Goal: Information Seeking & Learning: Learn about a topic

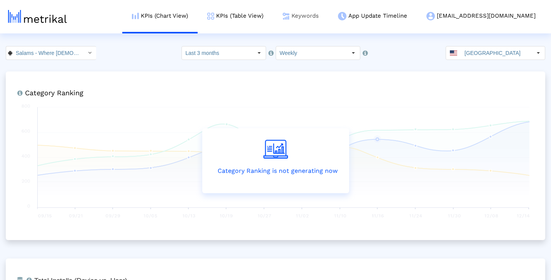
click at [328, 18] on link "Keywords" at bounding box center [300, 16] width 55 height 32
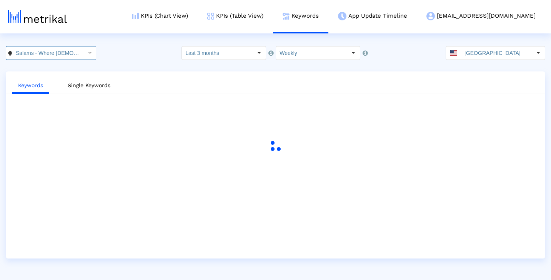
click at [83, 55] on div "Select" at bounding box center [89, 53] width 12 height 12
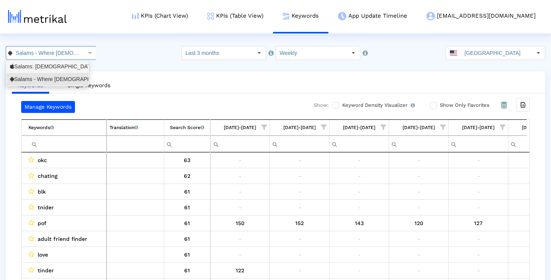
scroll to position [0, 458]
click at [65, 65] on div "Salams: [DEMOGRAPHIC_DATA] [DEMOGRAPHIC_DATA] Marriage <965359176>" at bounding box center [47, 66] width 75 height 7
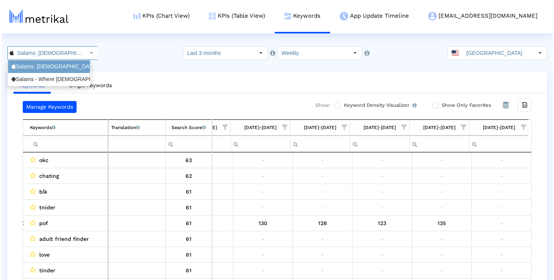
scroll to position [0, 55]
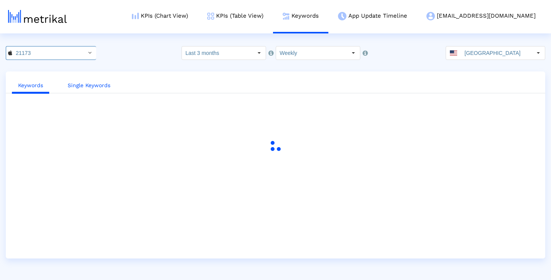
click at [98, 83] on link "Single Keywords" at bounding box center [89, 85] width 55 height 14
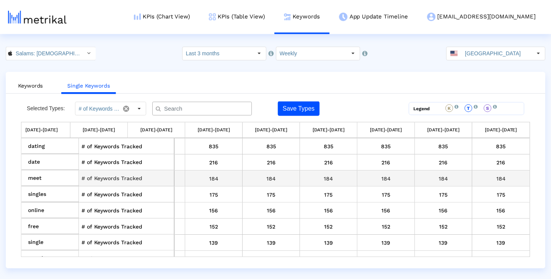
scroll to position [0, 396]
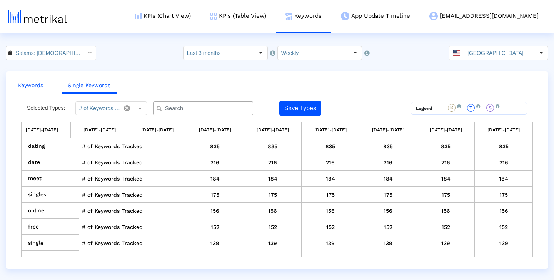
click at [39, 83] on link "Keywords" at bounding box center [30, 85] width 37 height 14
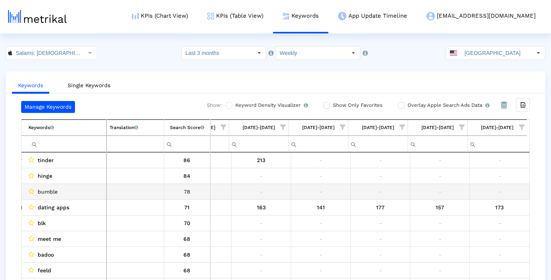
scroll to position [0, 0]
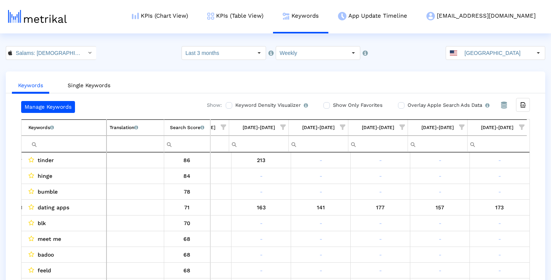
click at [522, 129] on span "Show filter options for column '08/31/25-09/06/25'" at bounding box center [521, 127] width 5 height 5
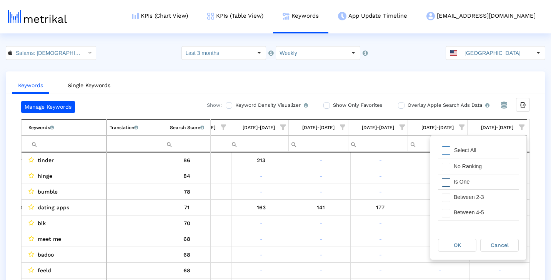
click at [477, 178] on div "Is One" at bounding box center [484, 182] width 69 height 15
click at [480, 197] on div "Between 2-3" at bounding box center [484, 197] width 69 height 15
click at [480, 210] on div "Between 4-5" at bounding box center [484, 212] width 69 height 15
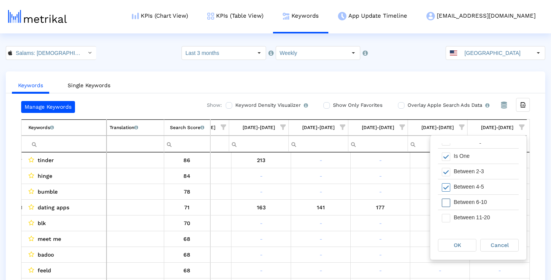
click at [482, 204] on div "Between 6-10" at bounding box center [484, 202] width 69 height 15
click at [469, 246] on div "OK" at bounding box center [457, 245] width 38 height 12
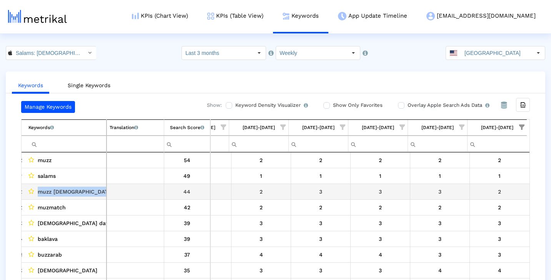
drag, startPoint x: 38, startPoint y: 191, endPoint x: 103, endPoint y: 188, distance: 64.6
click at [103, 189] on span "muzz [DEMOGRAPHIC_DATA] dating marriage" at bounding box center [98, 192] width 120 height 10
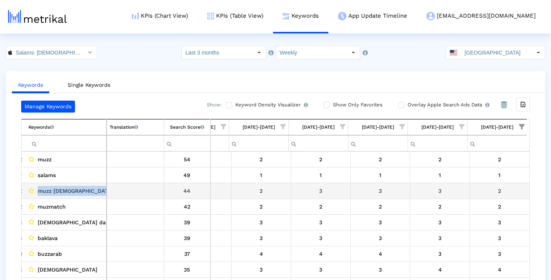
click at [96, 190] on span "muzz [DEMOGRAPHIC_DATA] dating marriage" at bounding box center [98, 191] width 120 height 10
drag, startPoint x: 38, startPoint y: 191, endPoint x: 103, endPoint y: 188, distance: 65.4
click at [103, 188] on span "muzz [DEMOGRAPHIC_DATA] dating marriage" at bounding box center [98, 191] width 120 height 10
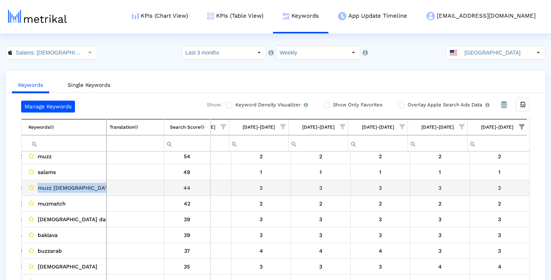
click at [98, 186] on span "muzz [DEMOGRAPHIC_DATA] dating marriage" at bounding box center [98, 188] width 120 height 10
drag, startPoint x: 38, startPoint y: 186, endPoint x: 90, endPoint y: 187, distance: 52.7
click at [90, 187] on span "muzz [DEMOGRAPHIC_DATA] dating marriage" at bounding box center [98, 188] width 120 height 10
copy span "muzz [DEMOGRAPHIC_DATA] dating"
click at [31, 186] on icon "Data grid" at bounding box center [31, 188] width 6 height 6
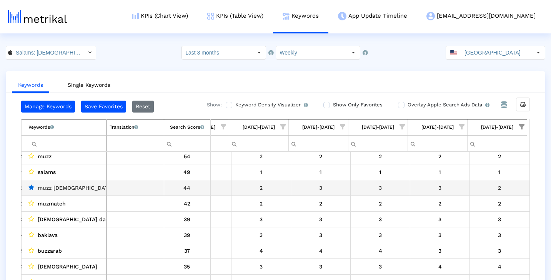
click at [31, 186] on icon "Data grid" at bounding box center [31, 188] width 6 height 6
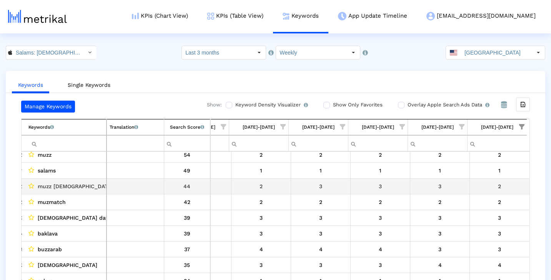
scroll to position [6, 0]
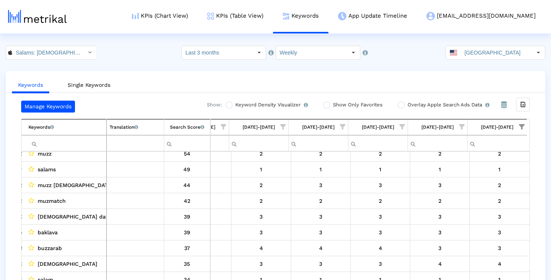
drag, startPoint x: 106, startPoint y: 132, endPoint x: 127, endPoint y: 131, distance: 20.8
click at [127, 131] on td "Translation English translations of all keywords that are currently being track…" at bounding box center [135, 128] width 58 height 16
click at [98, 84] on link "Single Keywords" at bounding box center [89, 85] width 55 height 14
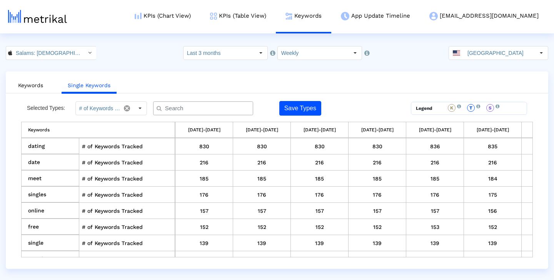
click at [188, 108] on input "text" at bounding box center [205, 109] width 90 height 8
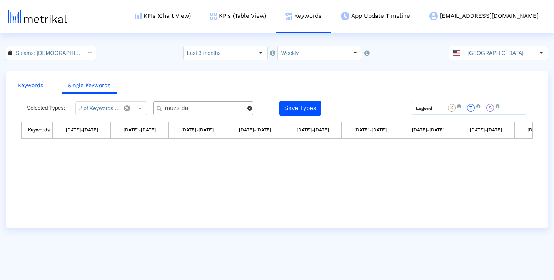
type input "muzz da"
click at [34, 84] on link "Keywords" at bounding box center [30, 85] width 37 height 14
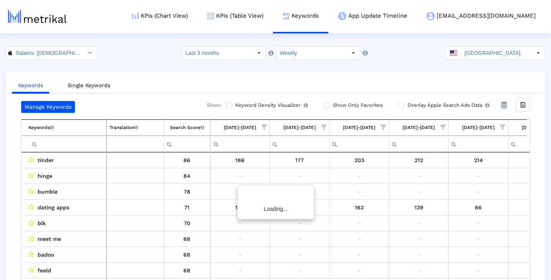
scroll to position [0, 458]
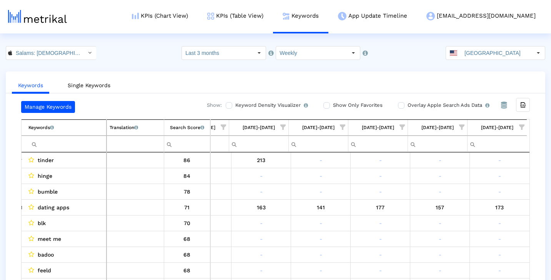
click at [84, 143] on input "Filter cell" at bounding box center [67, 144] width 78 height 13
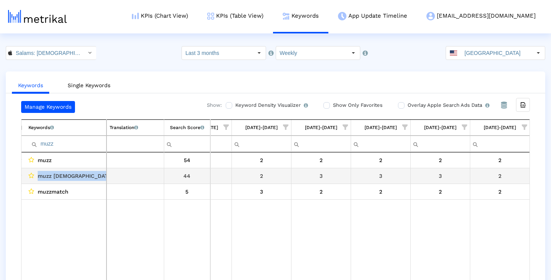
drag, startPoint x: 36, startPoint y: 176, endPoint x: 106, endPoint y: 173, distance: 69.6
click at [106, 173] on tr "muzz [DEMOGRAPHIC_DATA] dating marriage 44" at bounding box center [275, 176] width 507 height 16
copy tr "muzz [DEMOGRAPHIC_DATA] dating marriage"
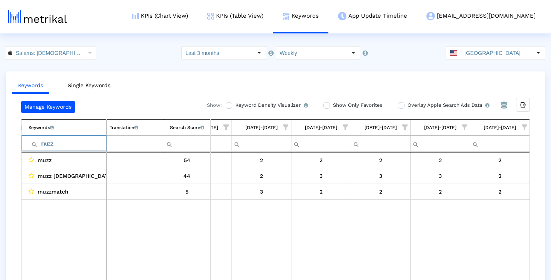
click at [79, 145] on input "muzz" at bounding box center [67, 144] width 78 height 13
paste input "[DEMOGRAPHIC_DATA] dating marriage"
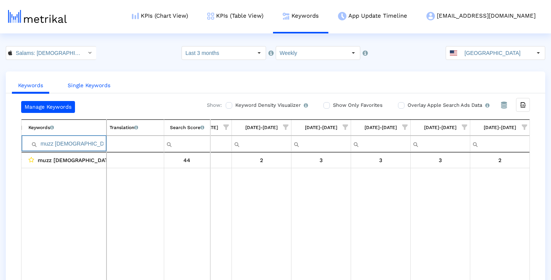
type input "muzz [DEMOGRAPHIC_DATA] dating marriage"
click at [99, 90] on link "Single Keywords" at bounding box center [89, 85] width 55 height 14
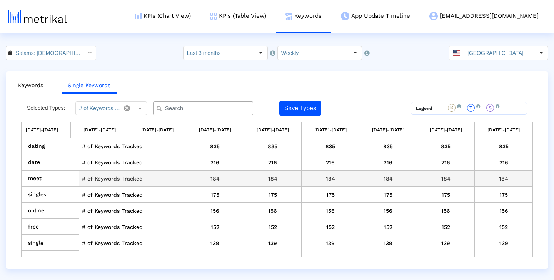
scroll to position [0, 396]
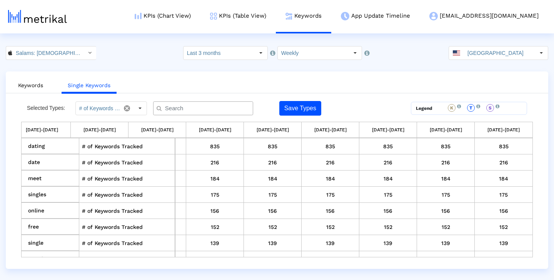
click at [209, 111] on input "text" at bounding box center [205, 109] width 90 height 8
paste input "muzz [DEMOGRAPHIC_DATA] dating marriage"
type input "muzz [DEMOGRAPHIC_DATA] dating marriage"
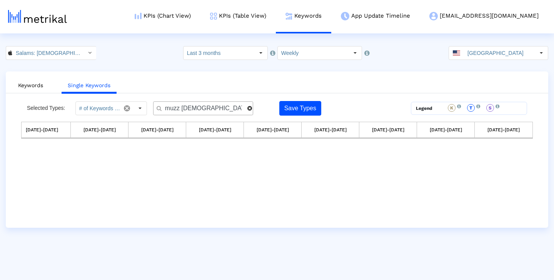
scroll to position [0, 271]
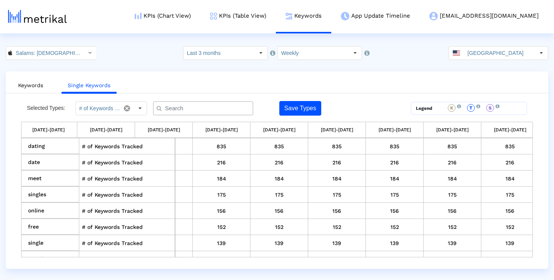
paste input "muzz [DEMOGRAPHIC_DATA] dating marriage"
type input "muzz [DEMOGRAPHIC_DATA] dating marriage"
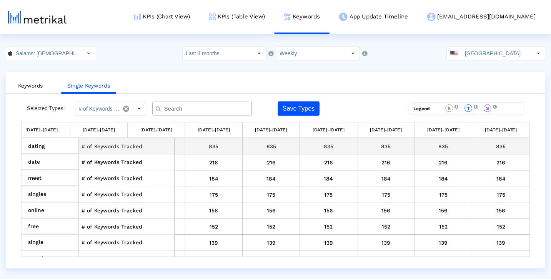
scroll to position [0, 0]
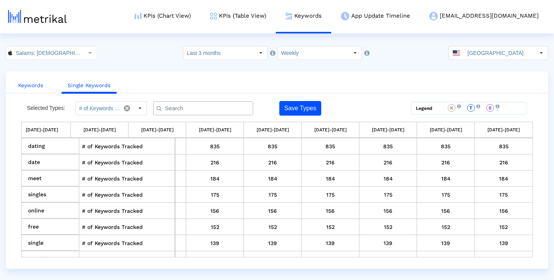
click at [23, 85] on link "Keywords" at bounding box center [30, 85] width 37 height 14
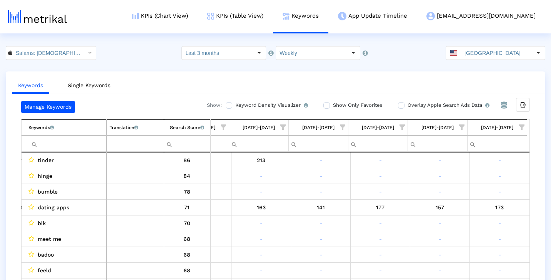
click at [519, 125] on span "Show filter options for column '08/31/25-09/06/25'" at bounding box center [521, 127] width 5 height 5
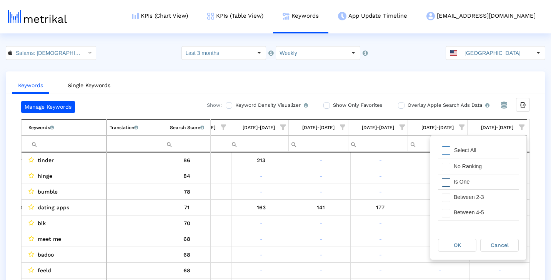
click at [472, 181] on div "Is One" at bounding box center [484, 182] width 69 height 15
click at [471, 200] on div "Between 2-3" at bounding box center [484, 197] width 69 height 15
click at [470, 211] on div "Between 4-5" at bounding box center [484, 212] width 69 height 15
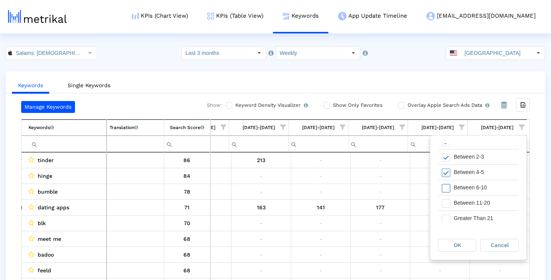
click at [477, 188] on div "Between 6-10" at bounding box center [484, 187] width 69 height 15
click at [462, 243] on div "OK" at bounding box center [457, 245] width 38 height 12
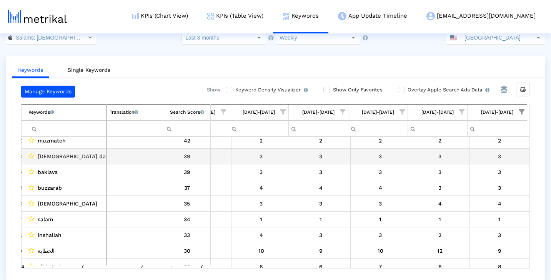
scroll to position [0, 0]
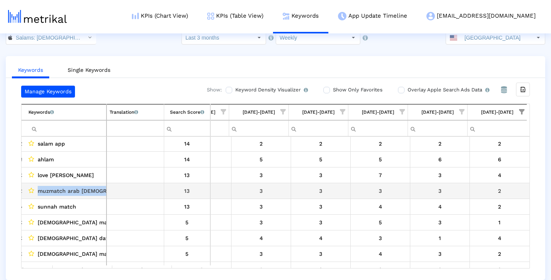
drag, startPoint x: 37, startPoint y: 190, endPoint x: 107, endPoint y: 187, distance: 70.0
click at [107, 187] on tr "muzmatch arab [DEMOGRAPHIC_DATA] dating 13" at bounding box center [274, 191] width 505 height 16
copy tr "muzmatch arab [DEMOGRAPHIC_DATA] dating"
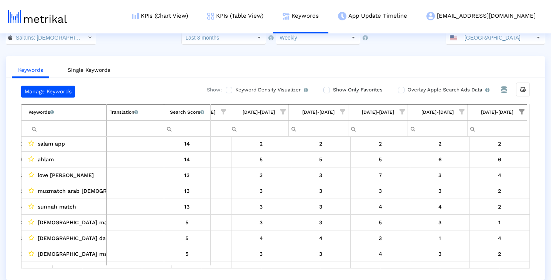
click at [65, 127] on input "Filter cell" at bounding box center [67, 128] width 78 height 13
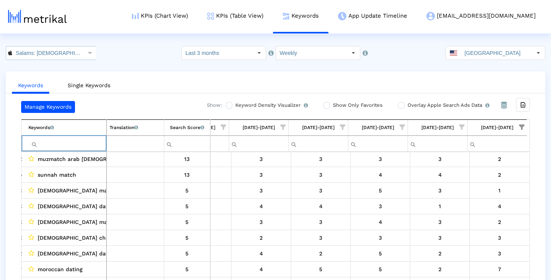
click at [83, 50] on div "Select" at bounding box center [89, 53] width 12 height 12
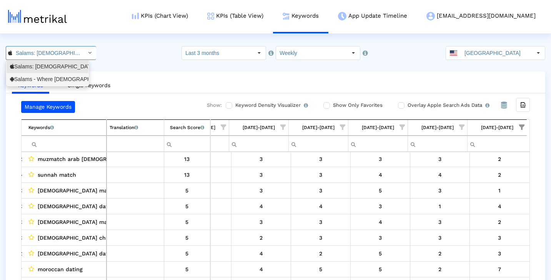
click at [68, 76] on div "Salams - Where [DEMOGRAPHIC_DATA] Meet <com.minderapps.minder>" at bounding box center [47, 79] width 75 height 7
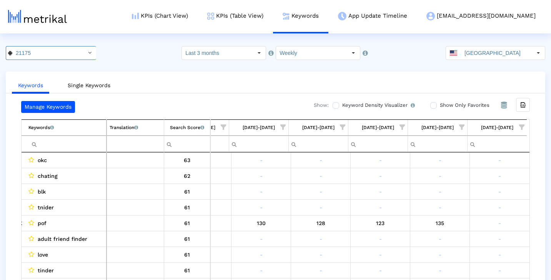
click at [523, 126] on span "Show filter options for column '08/31/25-09/06/25'" at bounding box center [521, 127] width 5 height 5
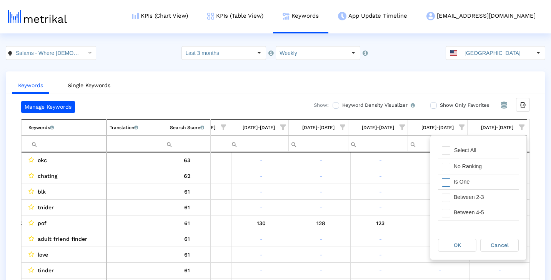
click at [491, 180] on div "Is One" at bounding box center [484, 182] width 69 height 15
click at [490, 200] on div "Between 2-3" at bounding box center [484, 197] width 69 height 15
click at [489, 210] on div "Between 4-5" at bounding box center [484, 212] width 69 height 15
click at [494, 197] on div "Between 6-10" at bounding box center [484, 193] width 69 height 15
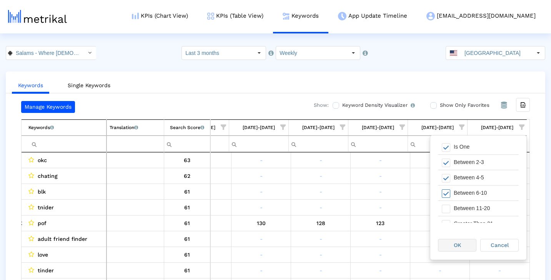
click at [470, 243] on div "OK" at bounding box center [457, 245] width 38 height 12
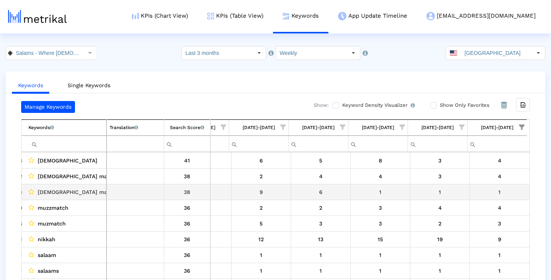
scroll to position [126, 0]
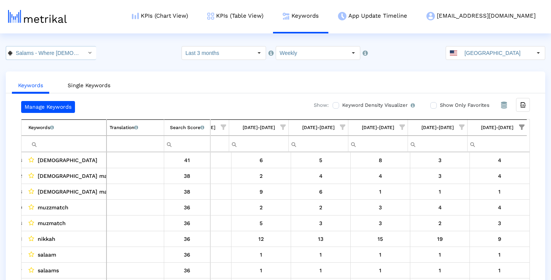
click at [88, 51] on icon "Select" at bounding box center [89, 52] width 3 height 5
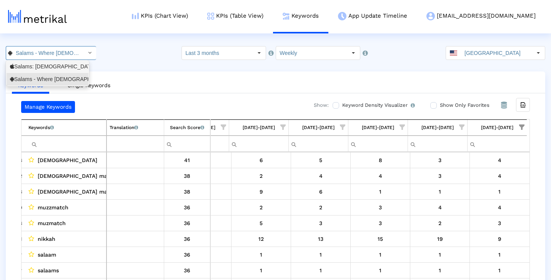
click at [74, 65] on div "Salams: [DEMOGRAPHIC_DATA] [DEMOGRAPHIC_DATA] Marriage <965359176>" at bounding box center [47, 66] width 75 height 7
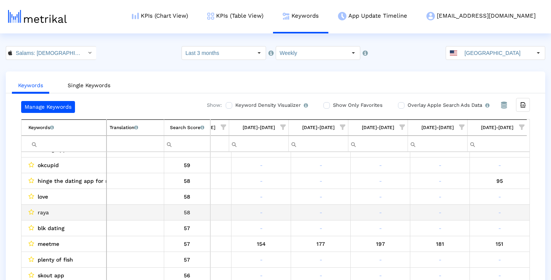
scroll to position [255, 0]
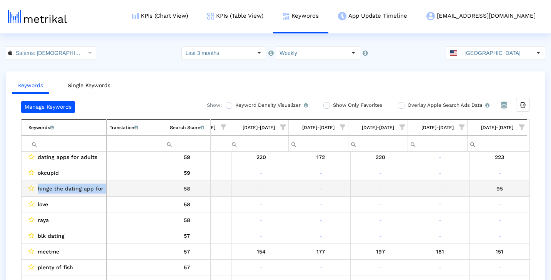
drag, startPoint x: 37, startPoint y: 188, endPoint x: 105, endPoint y: 186, distance: 68.4
click at [103, 186] on div "hinge the dating app for relationship seekers" at bounding box center [65, 189] width 75 height 10
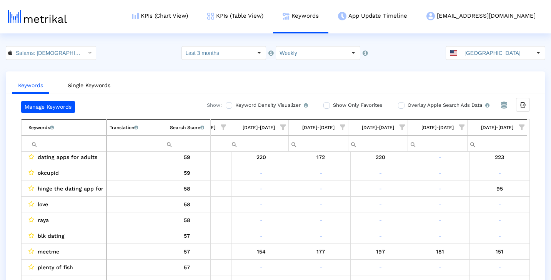
click at [65, 145] on input "Filter cell" at bounding box center [67, 144] width 78 height 13
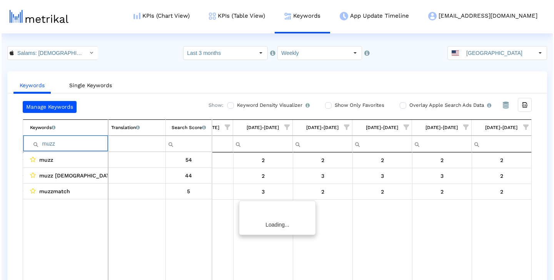
scroll to position [0, 455]
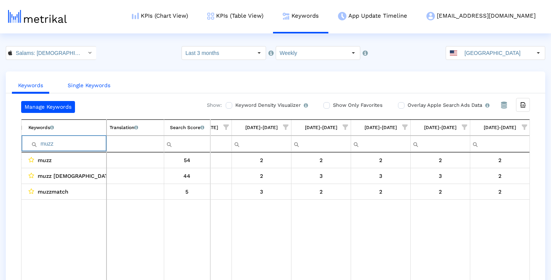
type input "muzz"
click at [98, 82] on link "Single Keywords" at bounding box center [89, 85] width 55 height 14
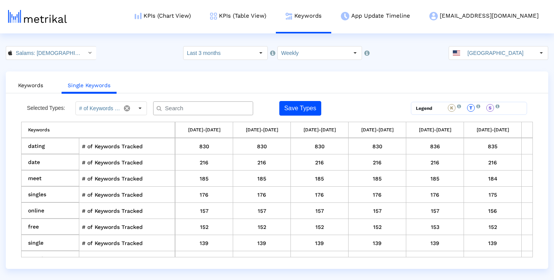
click at [180, 108] on input "text" at bounding box center [205, 109] width 90 height 8
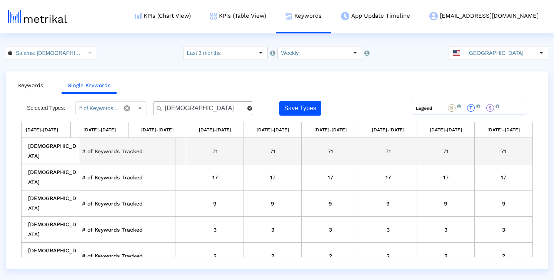
scroll to position [0, 396]
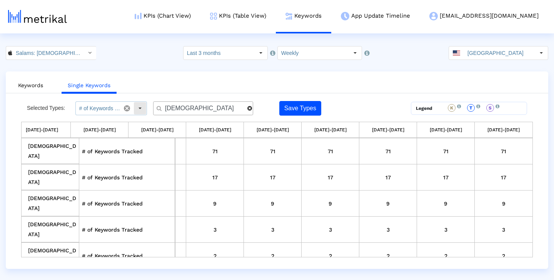
type input "[DEMOGRAPHIC_DATA]"
click at [140, 110] on div "Select" at bounding box center [140, 108] width 12 height 12
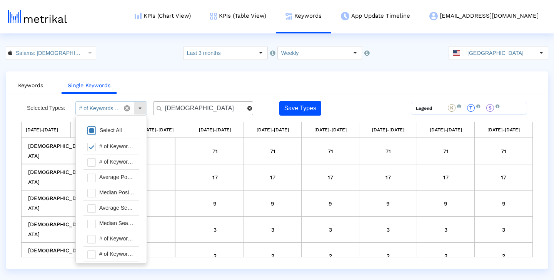
scroll to position [8, 0]
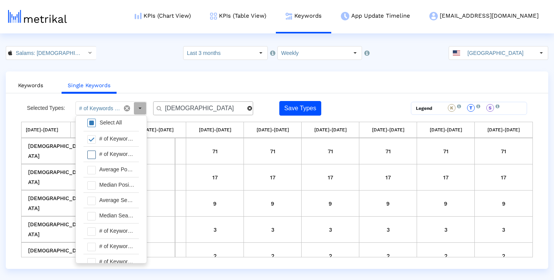
click at [88, 155] on span at bounding box center [91, 155] width 8 height 8
type input "# of Keywords Tracked, # of Keywords Ranked For"
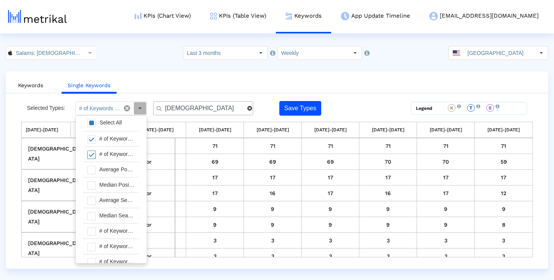
click at [370, 83] on ul "Keywords Single Keywords" at bounding box center [277, 84] width 542 height 18
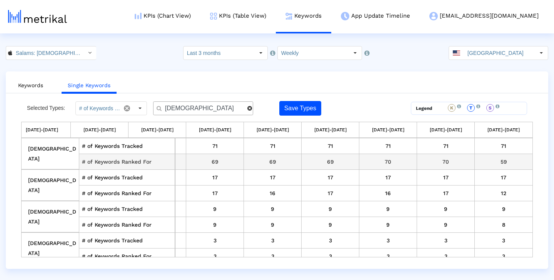
scroll to position [0, 0]
